Goal: Information Seeking & Learning: Learn about a topic

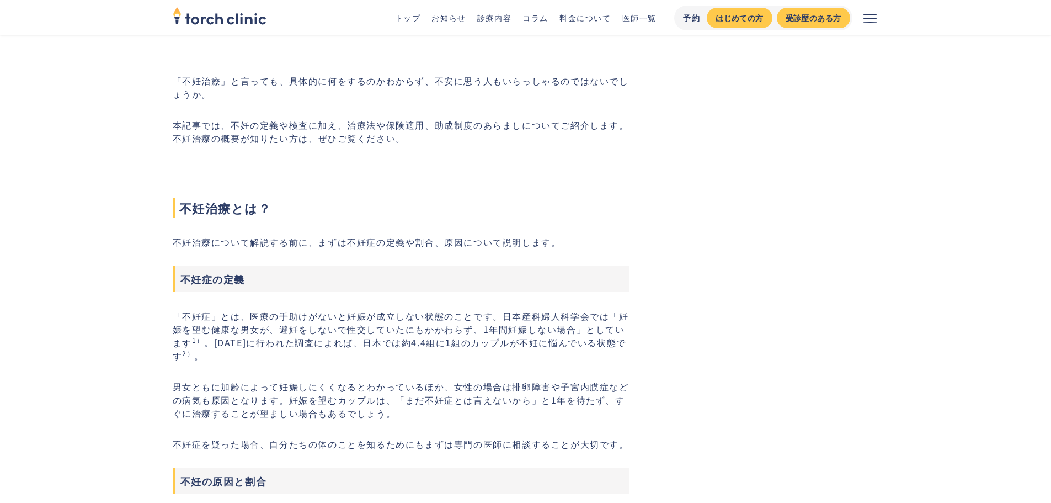
scroll to position [386, 0]
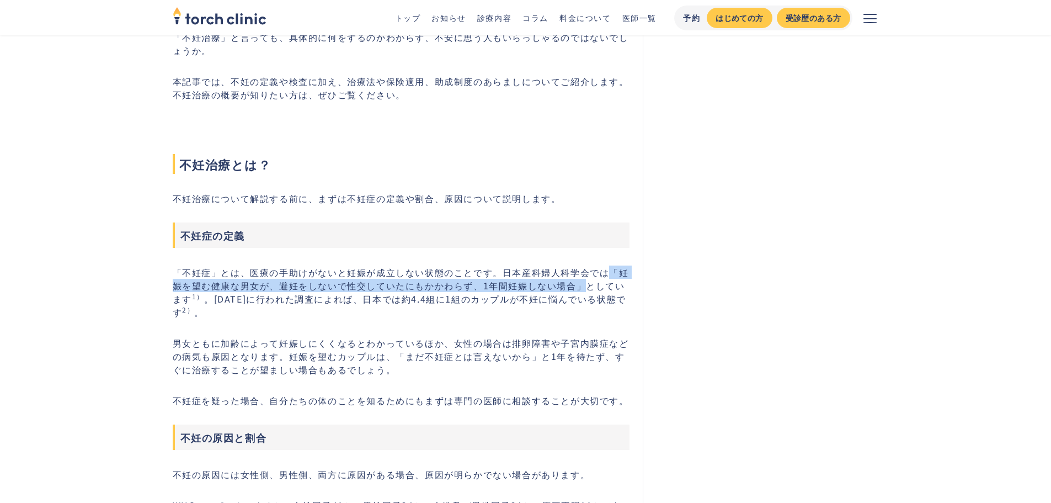
drag, startPoint x: 610, startPoint y: 271, endPoint x: 584, endPoint y: 290, distance: 32.0
click at [584, 290] on p "「不妊症」とは、医療の手助けがないと妊娠が成立しない状態のことです。日本産科婦人科学会では「妊娠を望む健康な男女が、避妊をしないで性交していたにもかかわらず、…" at bounding box center [401, 291] width 457 height 53
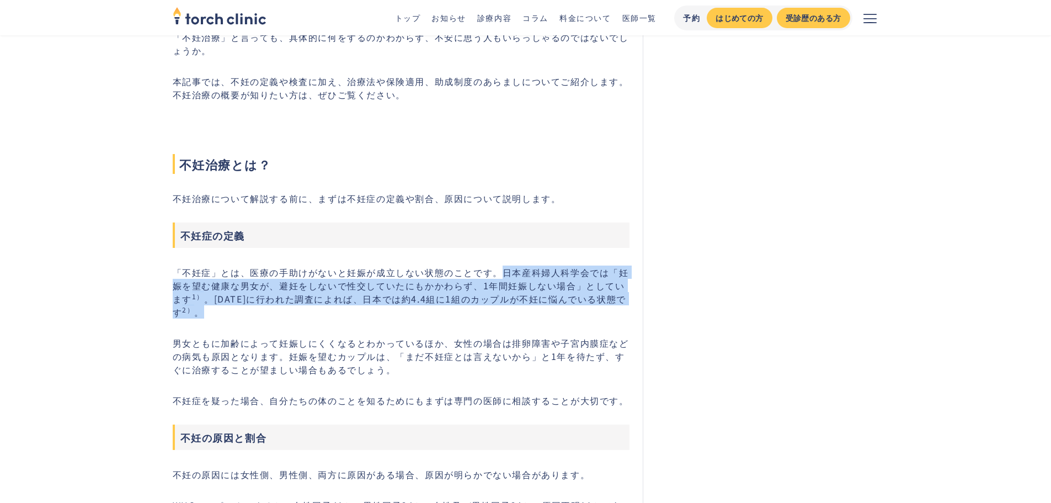
drag, startPoint x: 500, startPoint y: 268, endPoint x: 513, endPoint y: 309, distance: 43.8
click at [513, 309] on p "「不妊症」とは、医療の手助けがないと妊娠が成立しない状態のことです。日本産科婦人科学会では「妊娠を望む健康な男女が、避妊をしないで性交していたにもかかわらず、…" at bounding box center [401, 291] width 457 height 53
copy p "日本産科婦人科学会では「妊娠を望む健康な男女が、避妊をしないで性交していたにもかかわらず、1年間妊娠しない場合」としています 1） 。[DATE]に行われた調…"
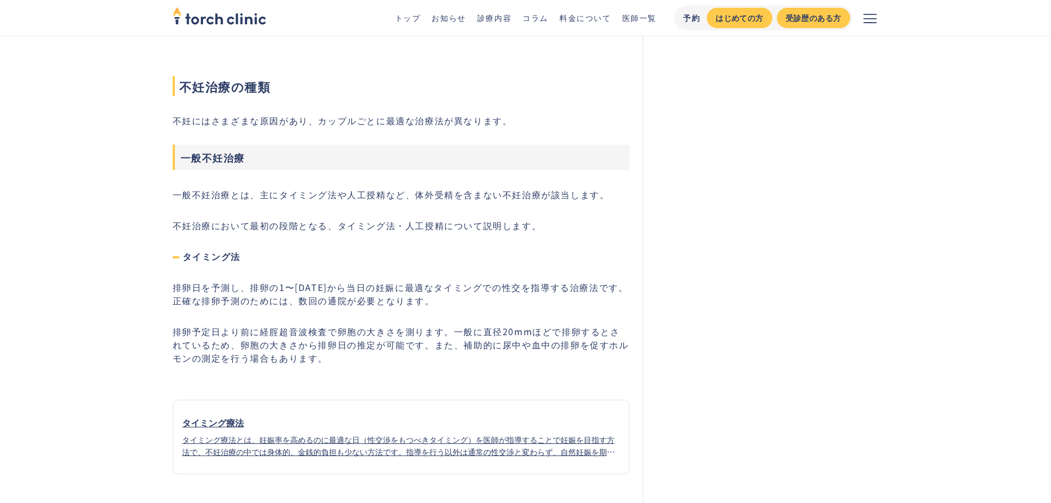
scroll to position [1434, 0]
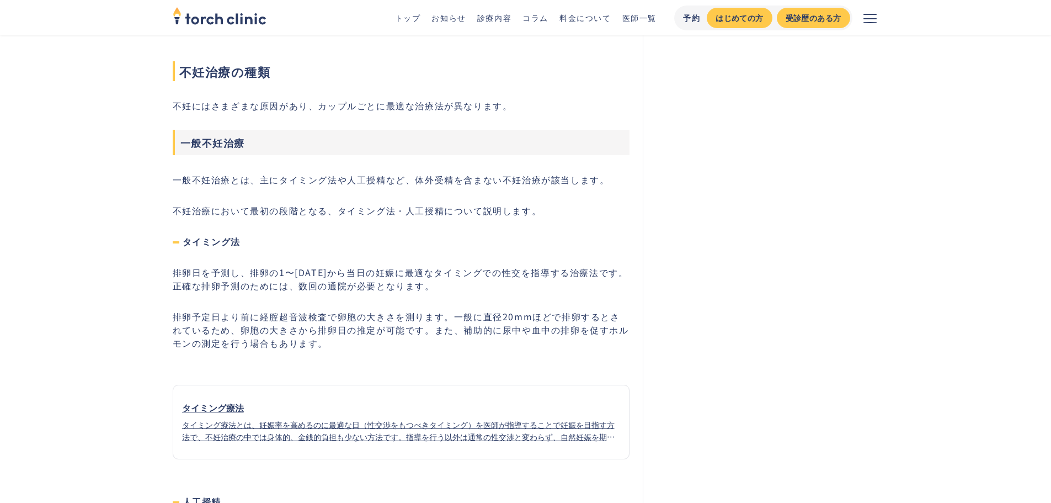
click at [225, 182] on p "一般不妊治療とは、主にタイミング法や人工授精など、体外受精を含まない不妊治療が該当します。" at bounding box center [401, 179] width 457 height 13
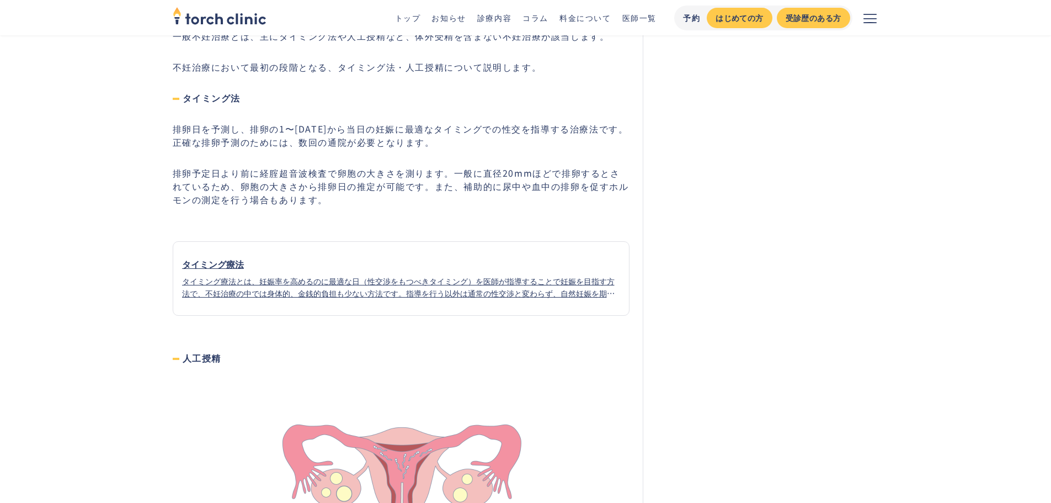
scroll to position [1710, 0]
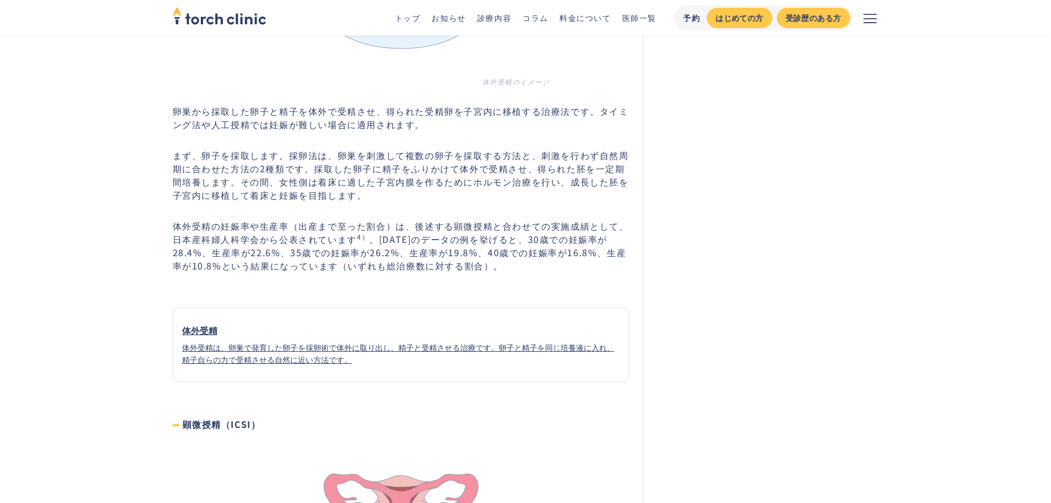
scroll to position [3144, 0]
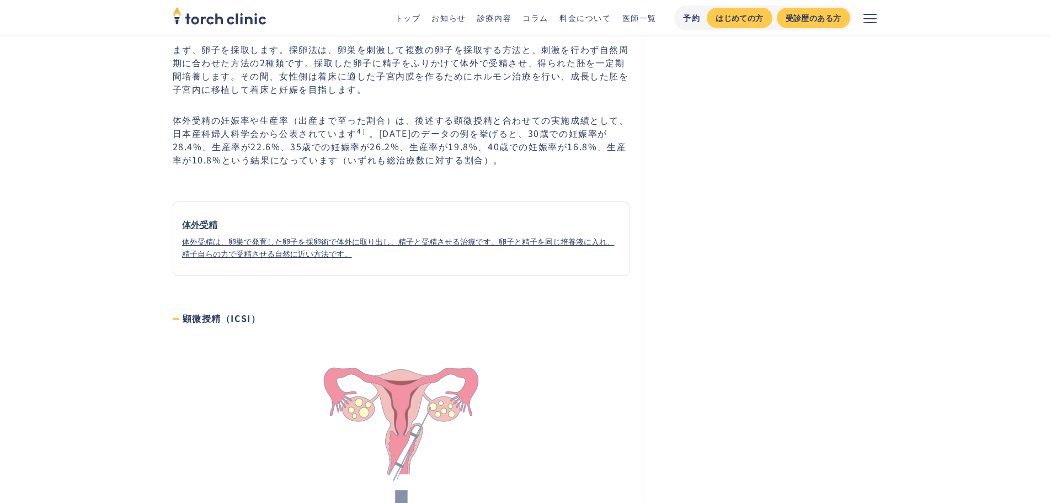
drag, startPoint x: 38, startPoint y: 0, endPoint x: 440, endPoint y: 106, distance: 415.9
